Goal: Transaction & Acquisition: Purchase product/service

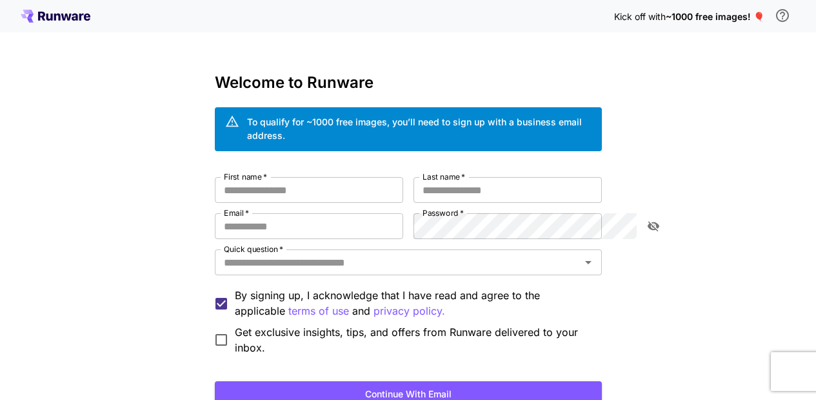
click at [374, 123] on div "To qualify for ~1000 free images, you’ll need to sign up with a business email …" at bounding box center [419, 128] width 345 height 27
click at [727, 141] on div "Kick off with ~1000 free images! 🎈 Welcome to Runware To qualify for ~1000 free…" at bounding box center [408, 251] width 816 height 503
click at [735, 15] on span "~1000 free images! 🎈" at bounding box center [715, 16] width 99 height 11
click at [759, 14] on span "~1000 free images! 🎈" at bounding box center [715, 16] width 99 height 11
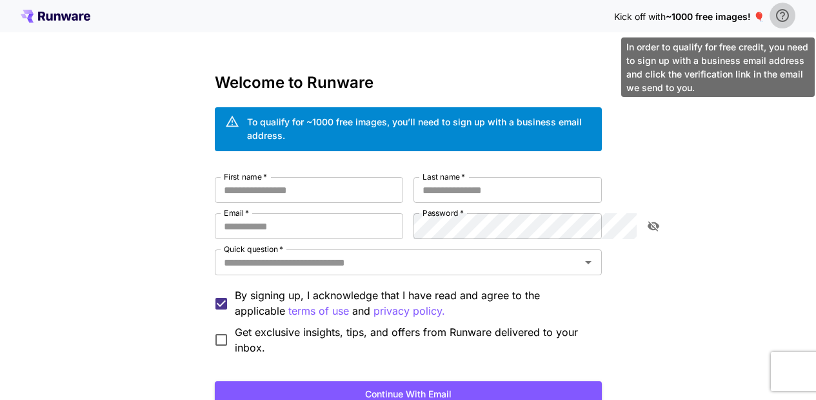
click at [778, 14] on icon "\a In order to qualify for free credit, you need to sign up with a business ema…" at bounding box center [782, 15] width 13 height 13
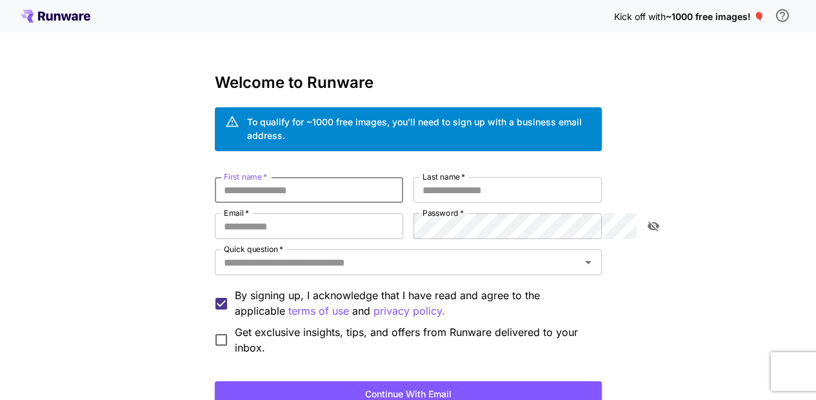
click at [215, 177] on input "First name   *" at bounding box center [309, 190] width 188 height 26
type input "*"
type input "****"
click at [447, 177] on input "Last name   *" at bounding box center [508, 190] width 188 height 26
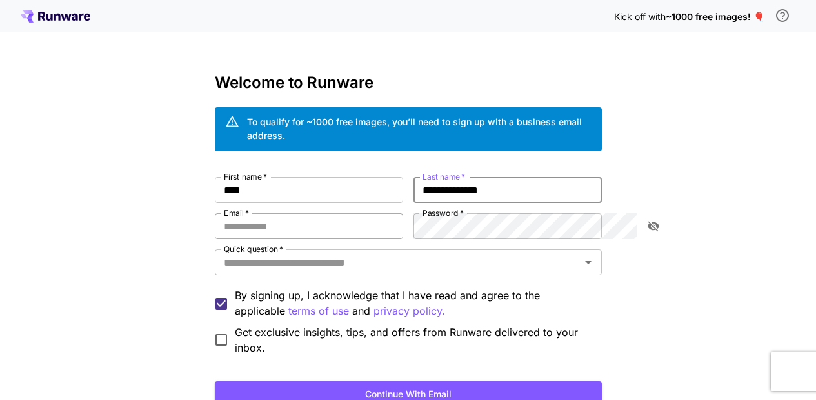
type input "**********"
click at [215, 216] on input "Email   *" at bounding box center [309, 226] width 188 height 26
type input "**********"
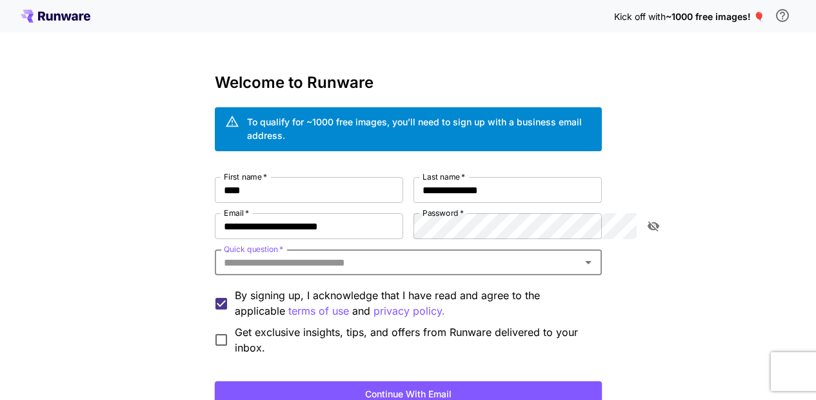
click at [265, 256] on input "Quick question   *" at bounding box center [398, 262] width 358 height 18
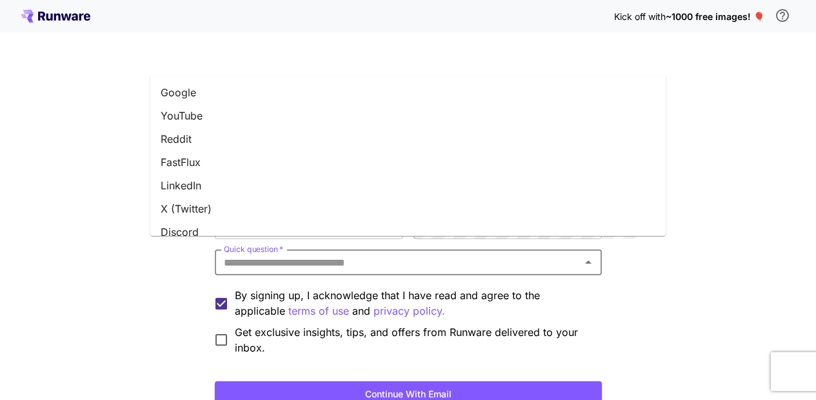
click at [201, 121] on li "YouTube" at bounding box center [408, 115] width 516 height 23
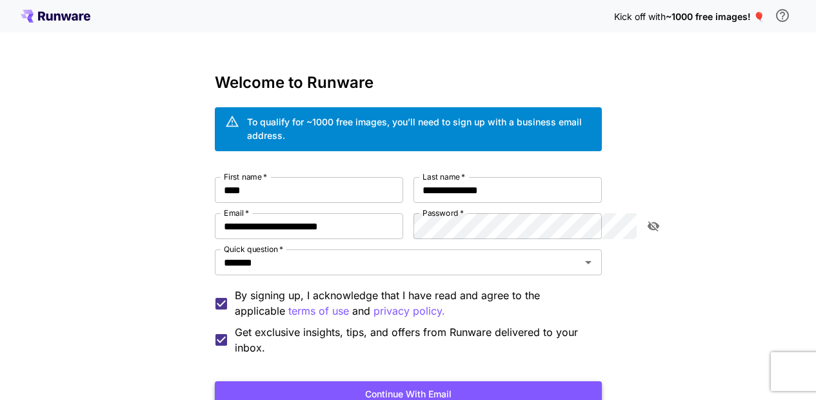
click at [424, 381] on button "Continue with email" at bounding box center [408, 394] width 387 height 26
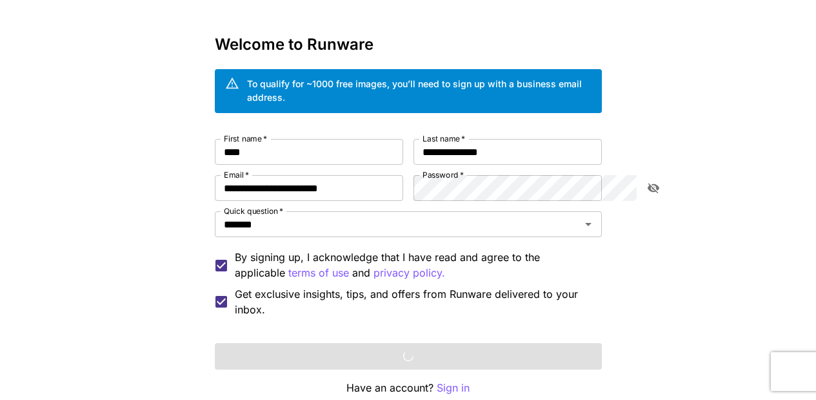
scroll to position [86, 0]
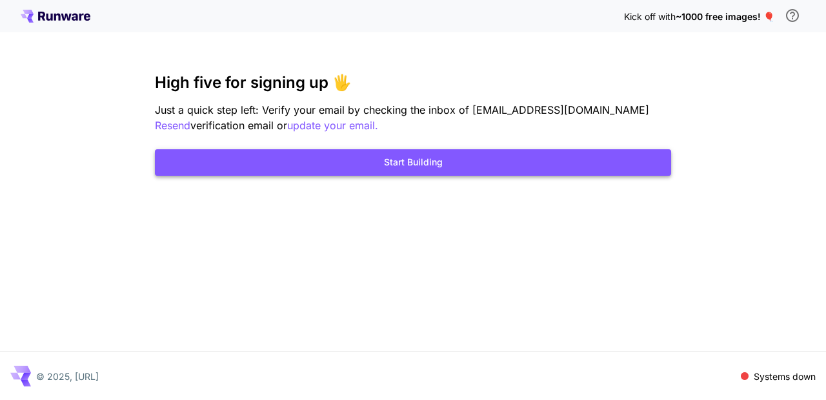
click at [405, 155] on button "Start Building" at bounding box center [413, 162] width 516 height 26
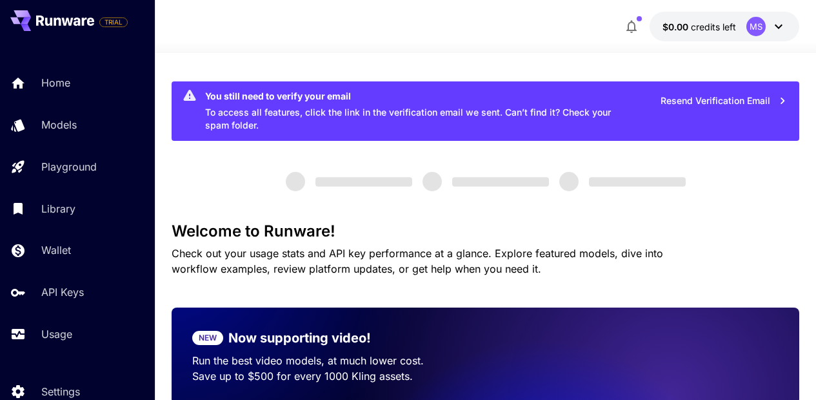
click at [504, 28] on div "$0.00 credits left MS" at bounding box center [486, 27] width 629 height 30
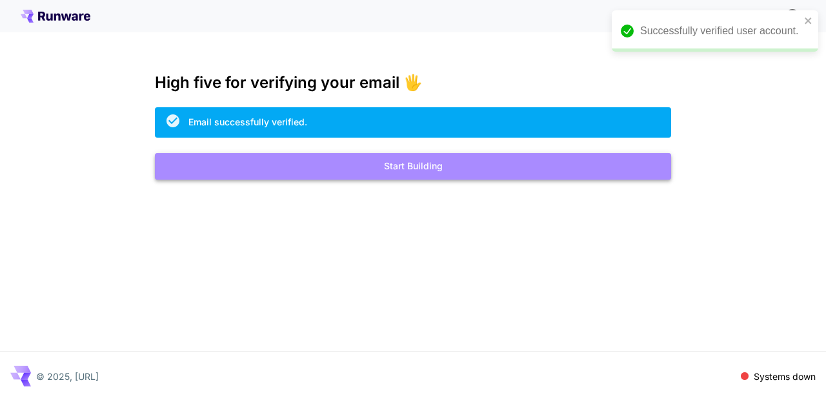
click at [403, 166] on button "Start Building" at bounding box center [413, 166] width 516 height 26
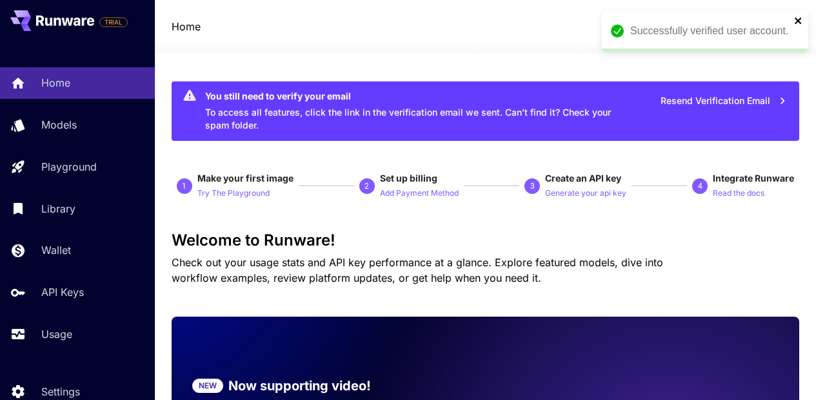
click at [798, 22] on icon "close" at bounding box center [798, 20] width 6 height 6
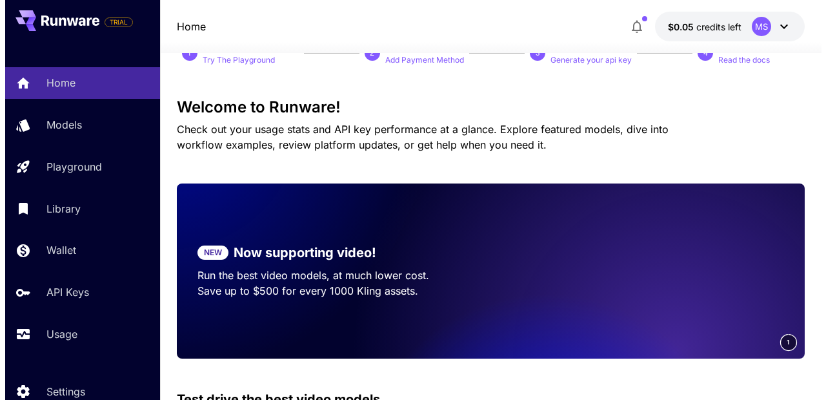
scroll to position [54, 0]
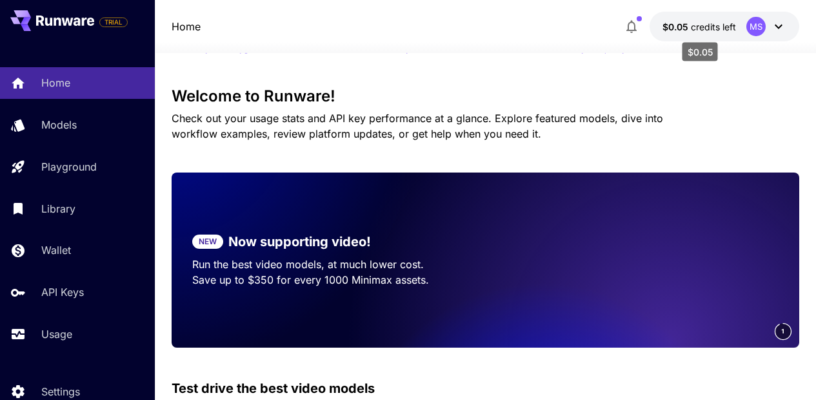
click at [705, 23] on span "credits left" at bounding box center [713, 26] width 45 height 11
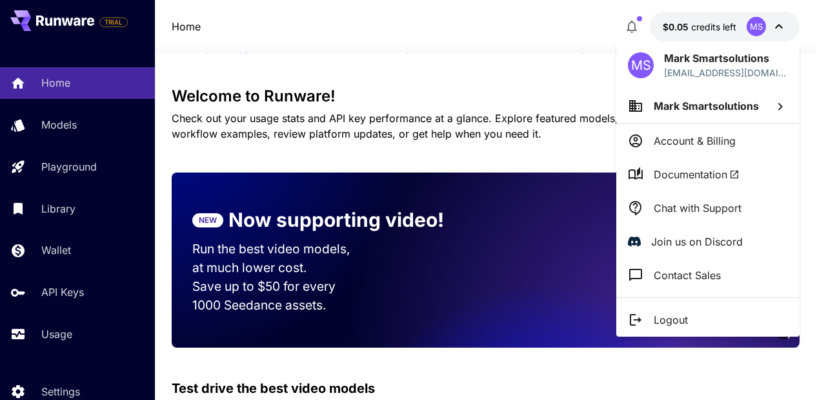
click at [627, 24] on div at bounding box center [413, 200] width 826 height 400
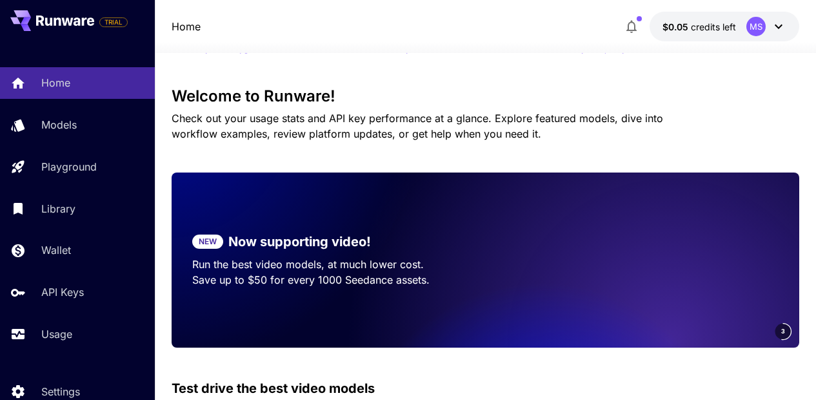
click at [634, 25] on icon "button" at bounding box center [631, 26] width 15 height 15
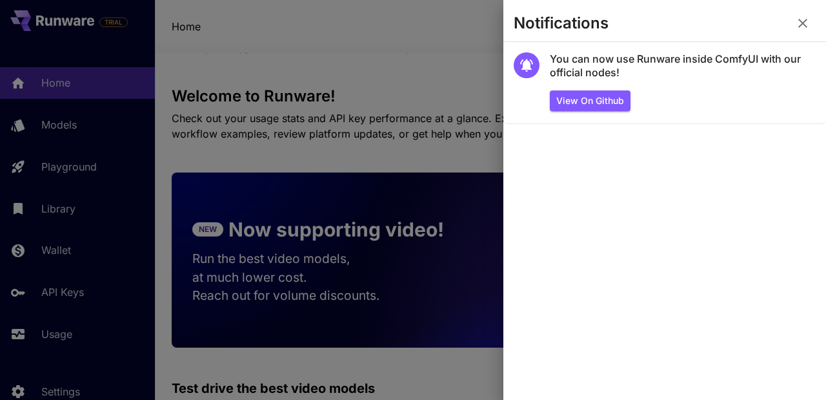
click at [799, 27] on icon "button" at bounding box center [802, 23] width 9 height 9
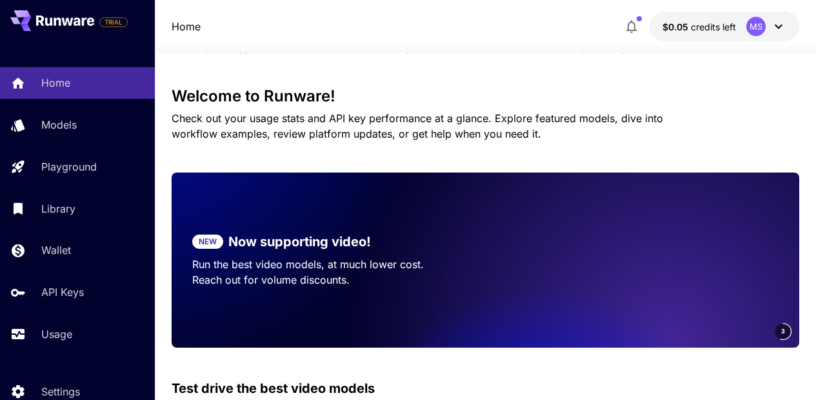
click at [771, 26] on icon at bounding box center [778, 26] width 15 height 15
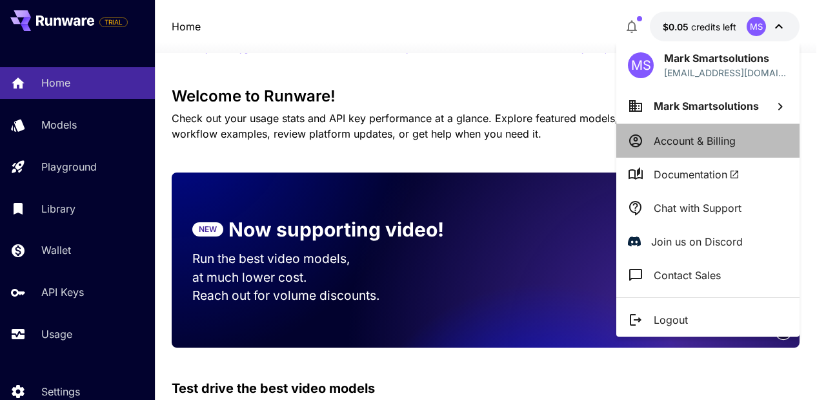
click at [711, 141] on p "Account & Billing" at bounding box center [695, 140] width 82 height 15
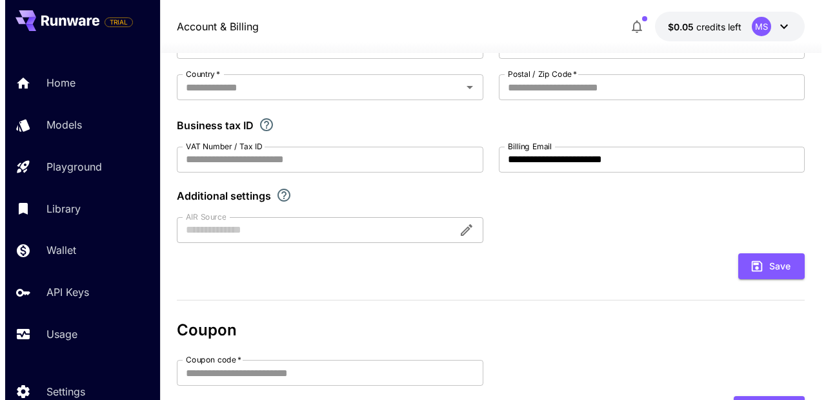
scroll to position [226, 0]
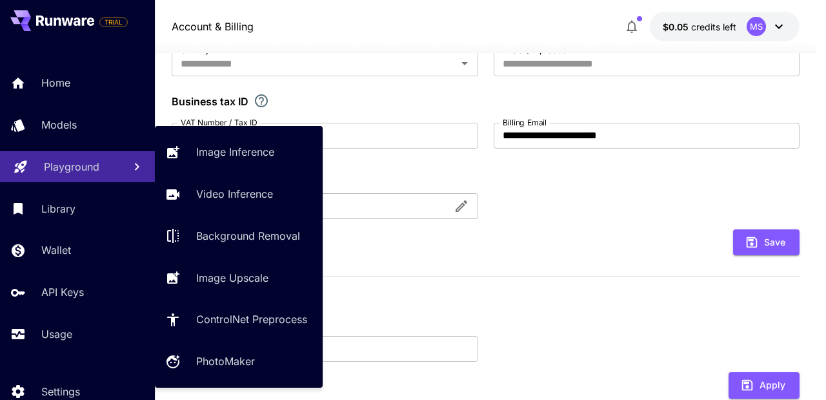
click at [72, 170] on p "Playground" at bounding box center [72, 166] width 56 height 15
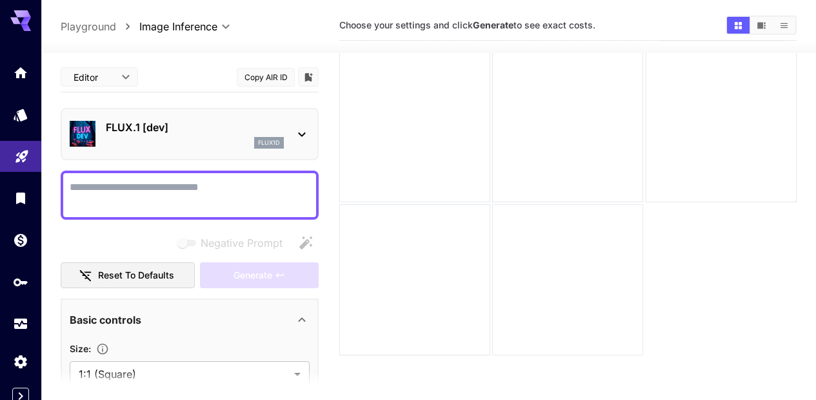
scroll to position [102, 0]
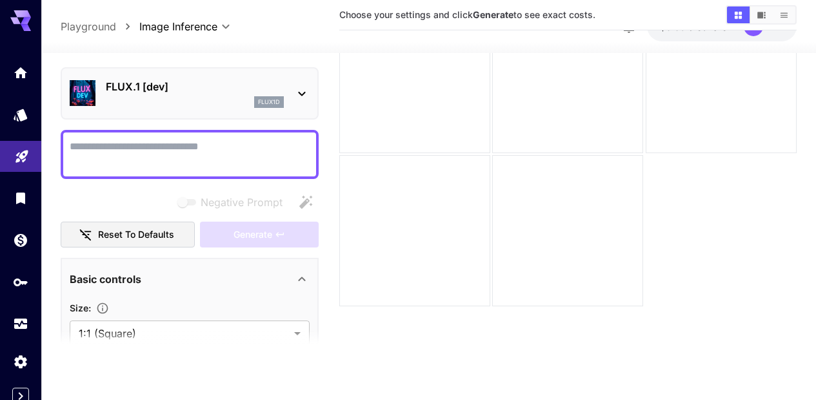
click at [17, 219] on div at bounding box center [20, 198] width 41 height 282
click at [16, 243] on icon "Wallet" at bounding box center [21, 235] width 15 height 15
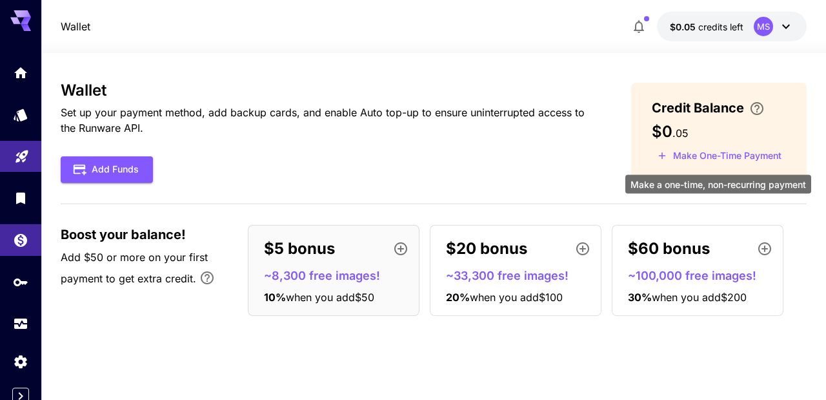
click at [725, 156] on button "Make One-Time Payment" at bounding box center [720, 156] width 136 height 20
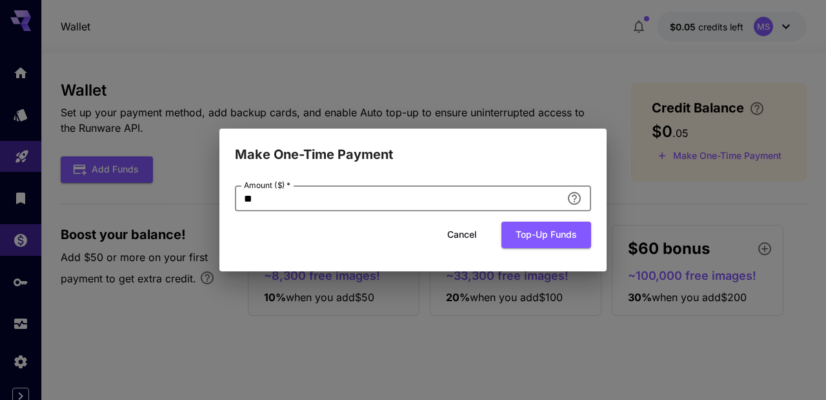
drag, startPoint x: 312, startPoint y: 210, endPoint x: 128, endPoint y: 203, distance: 184.1
click at [128, 203] on div "Make One-Time Payment Amount ($)   * ** Amount ($)   * Cancel Top-up funds" at bounding box center [413, 200] width 826 height 400
type input "*"
click at [290, 230] on div "Cancel Top-up funds" at bounding box center [413, 234] width 356 height 26
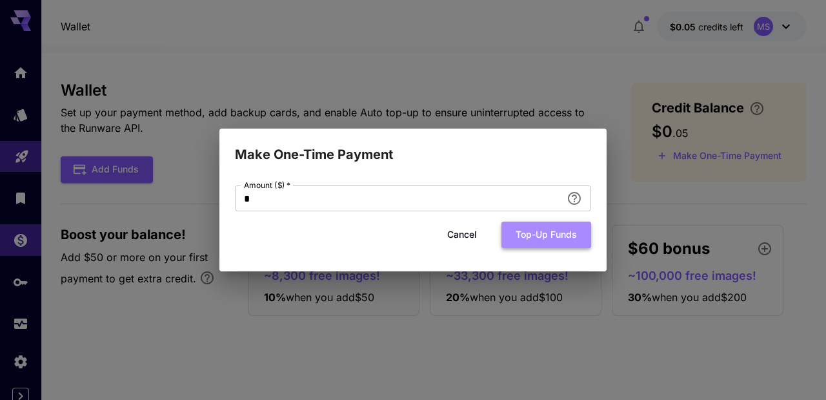
click at [544, 239] on button "Top-up funds" at bounding box center [547, 234] width 90 height 26
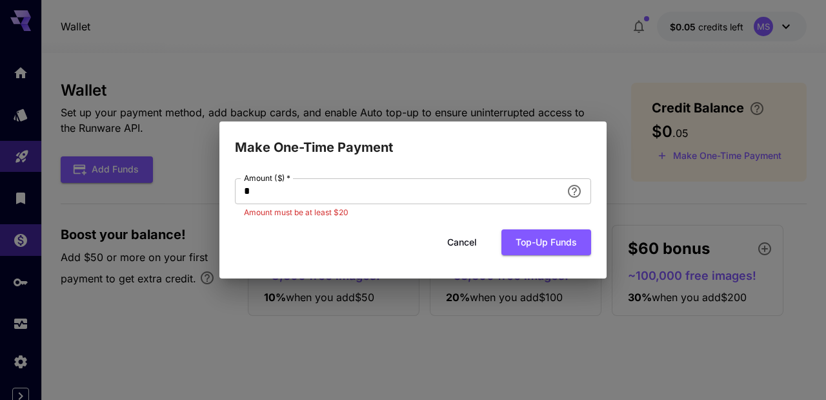
click at [471, 239] on button "Cancel" at bounding box center [462, 242] width 58 height 26
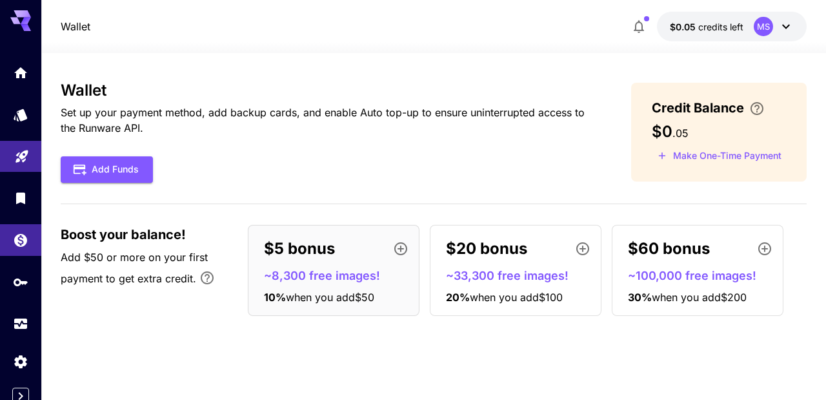
click at [633, 30] on icon "button" at bounding box center [638, 26] width 15 height 15
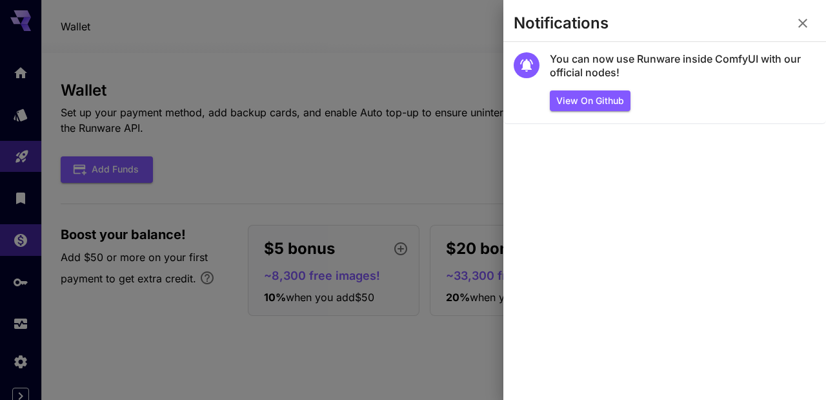
click at [802, 25] on icon "button" at bounding box center [802, 22] width 15 height 15
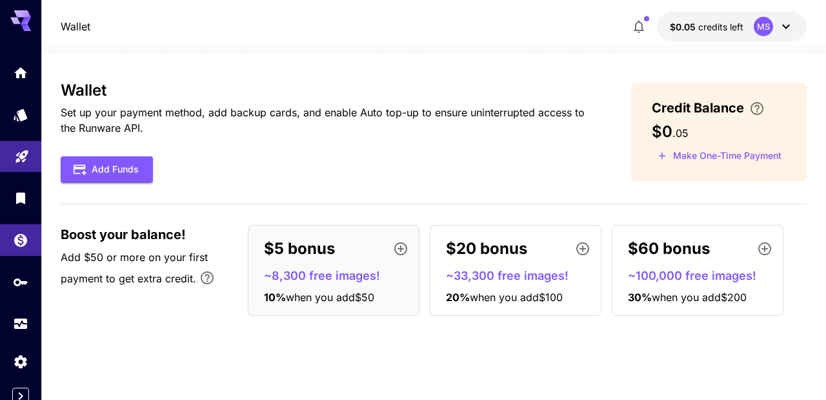
click at [6, 25] on div at bounding box center [20, 15] width 41 height 31
click at [12, 21] on icon at bounding box center [20, 17] width 21 height 14
click at [29, 79] on link at bounding box center [20, 73] width 41 height 32
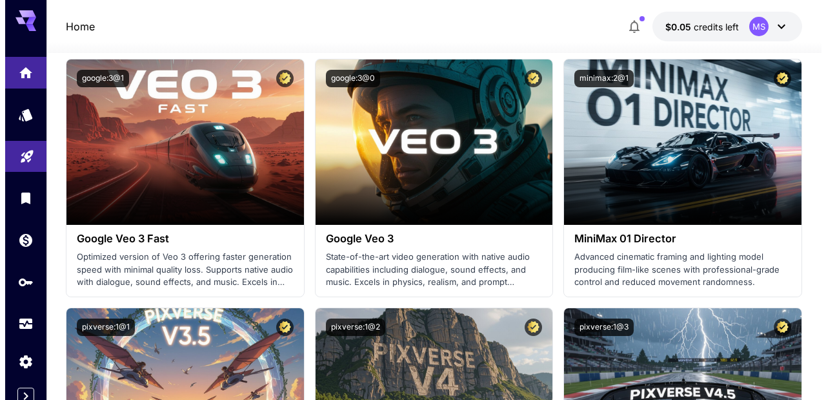
scroll to position [1210, 0]
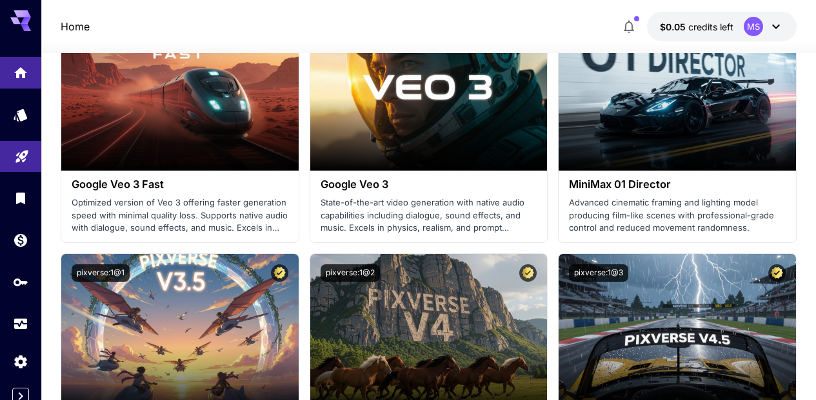
click at [776, 25] on icon at bounding box center [776, 26] width 15 height 15
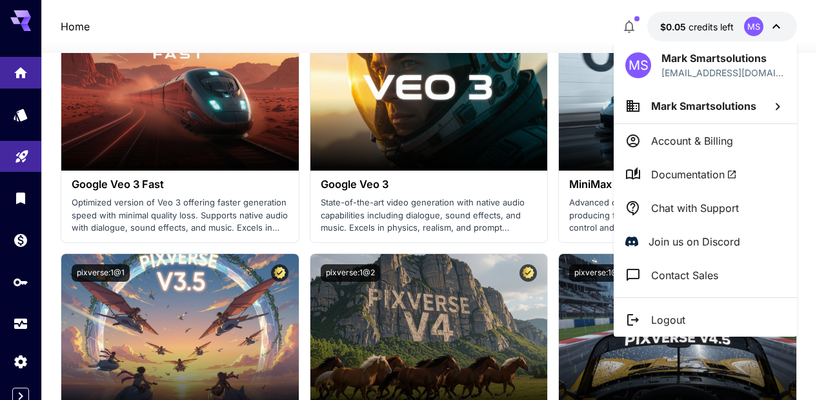
click at [676, 314] on p "Logout" at bounding box center [668, 319] width 34 height 15
